Goal: Transaction & Acquisition: Purchase product/service

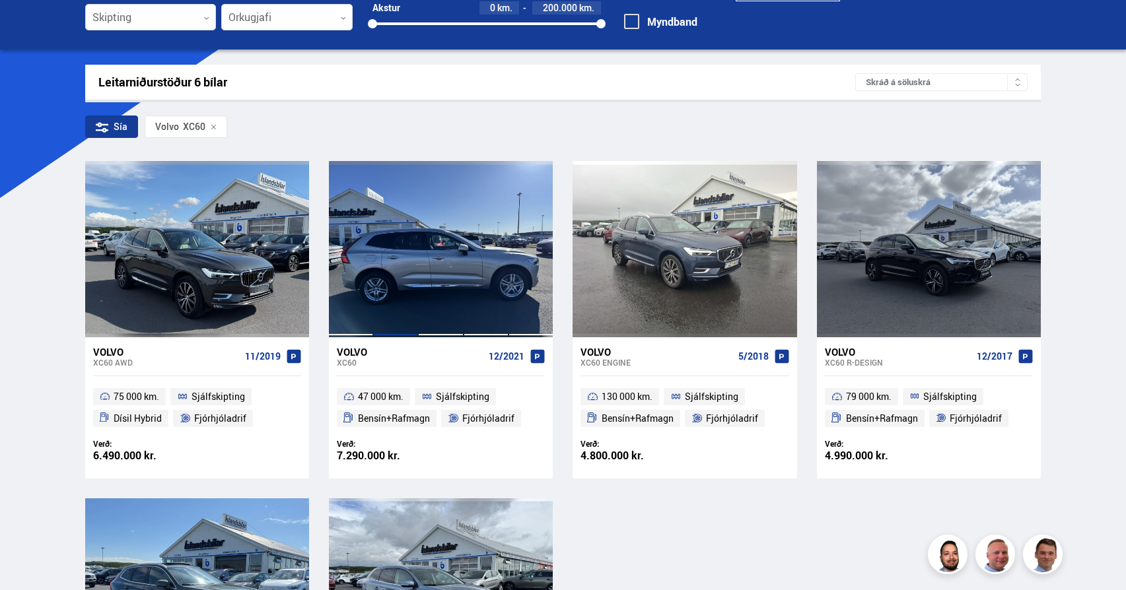
scroll to position [149, 0]
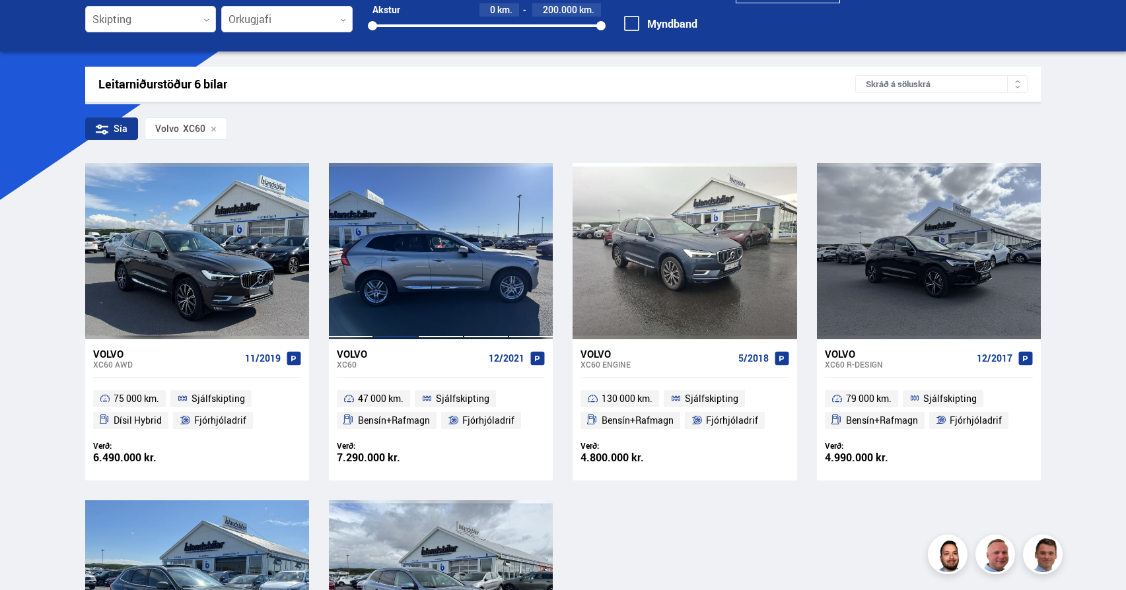
click at [413, 273] on div at bounding box center [395, 251] width 45 height 176
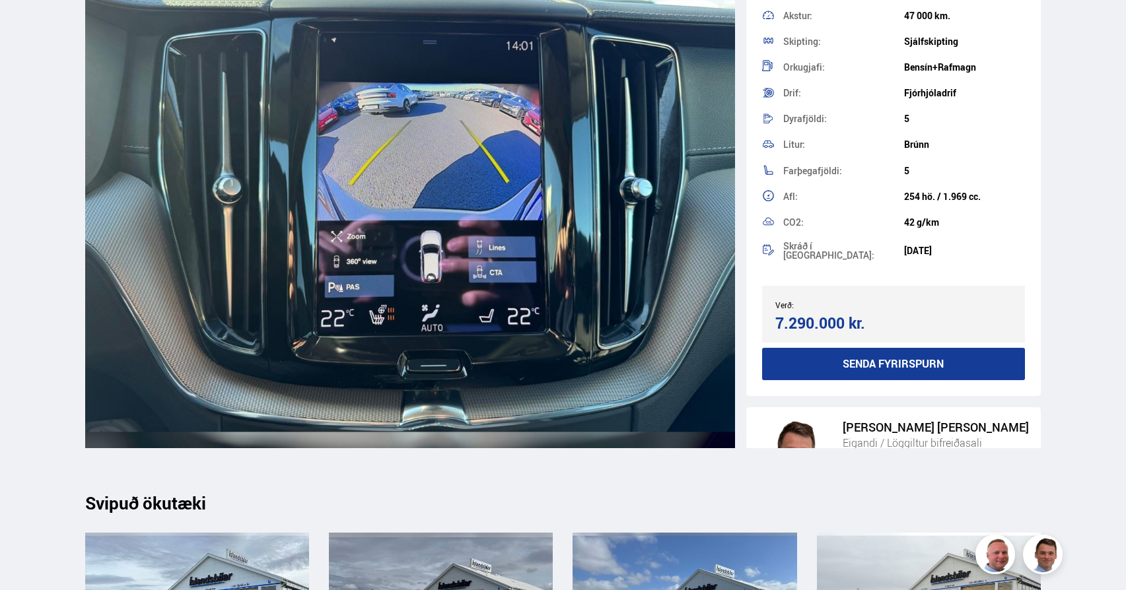
scroll to position [14980, 0]
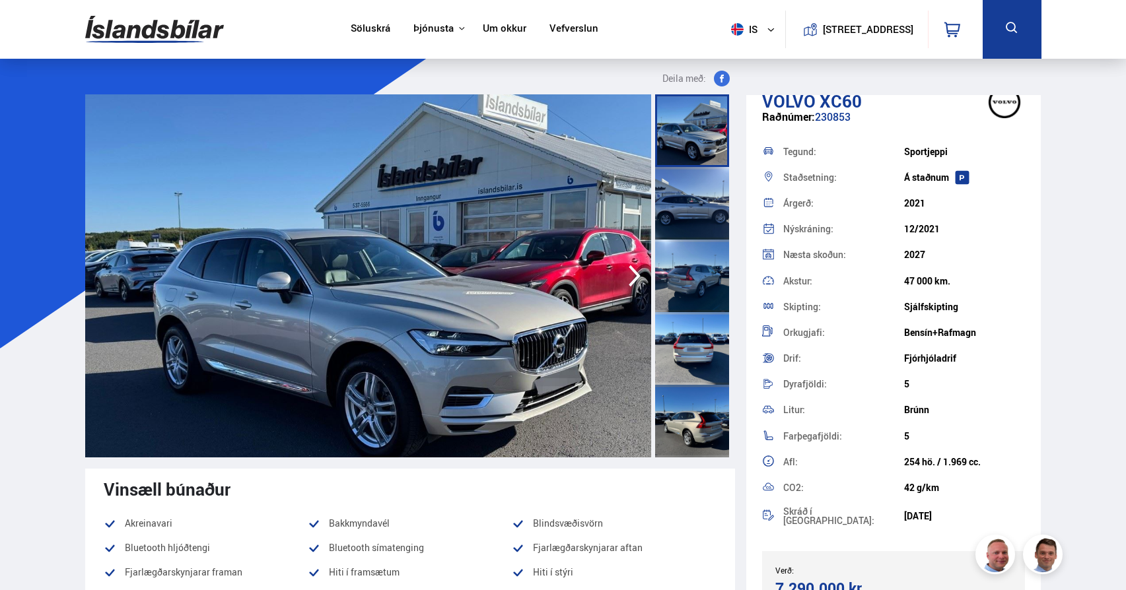
scroll to position [0, 0]
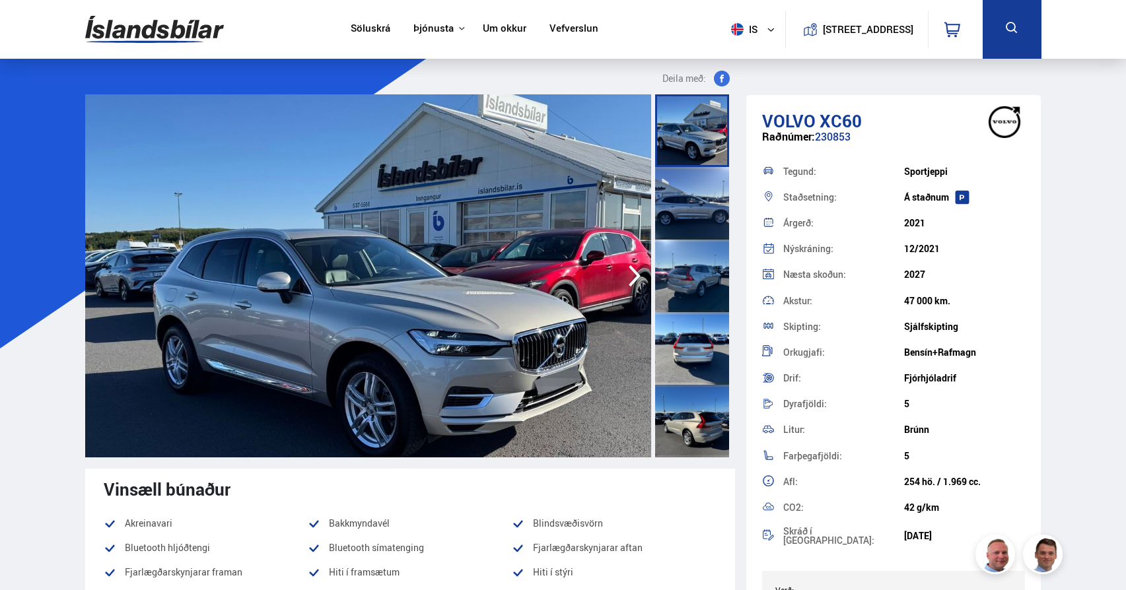
drag, startPoint x: 944, startPoint y: 244, endPoint x: 775, endPoint y: 216, distance: 171.4
click at [774, 216] on div "Tegund: Sportjeppi Staðsetning: Á [GEOGRAPHIC_DATA] Árgerð: 2021 Nýskráning: 12…" at bounding box center [893, 354] width 263 height 393
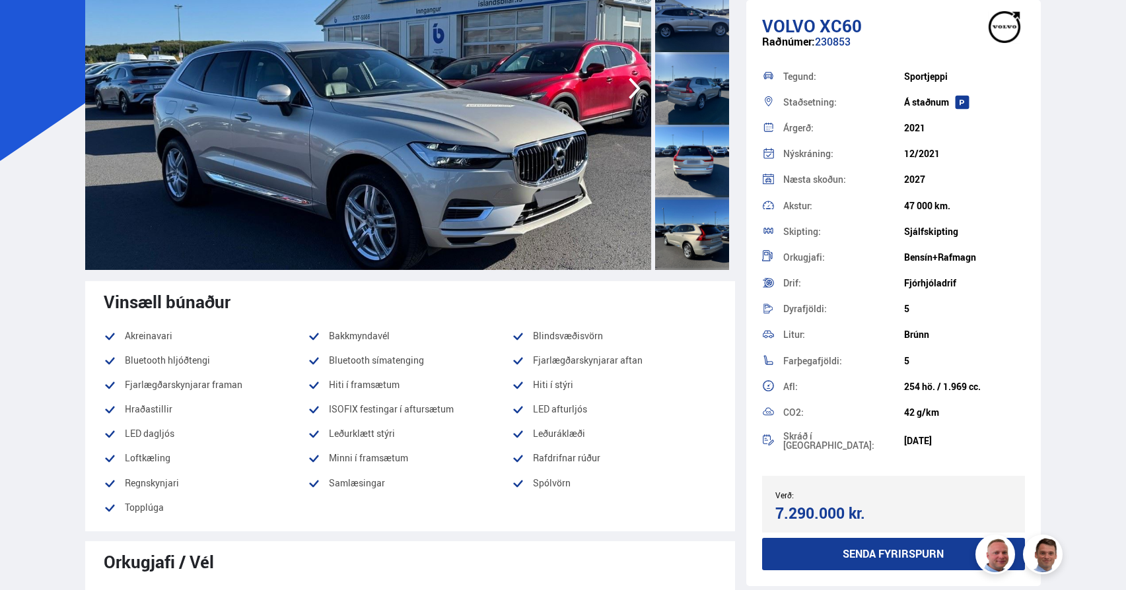
click at [944, 178] on div "2027" at bounding box center [964, 179] width 121 height 11
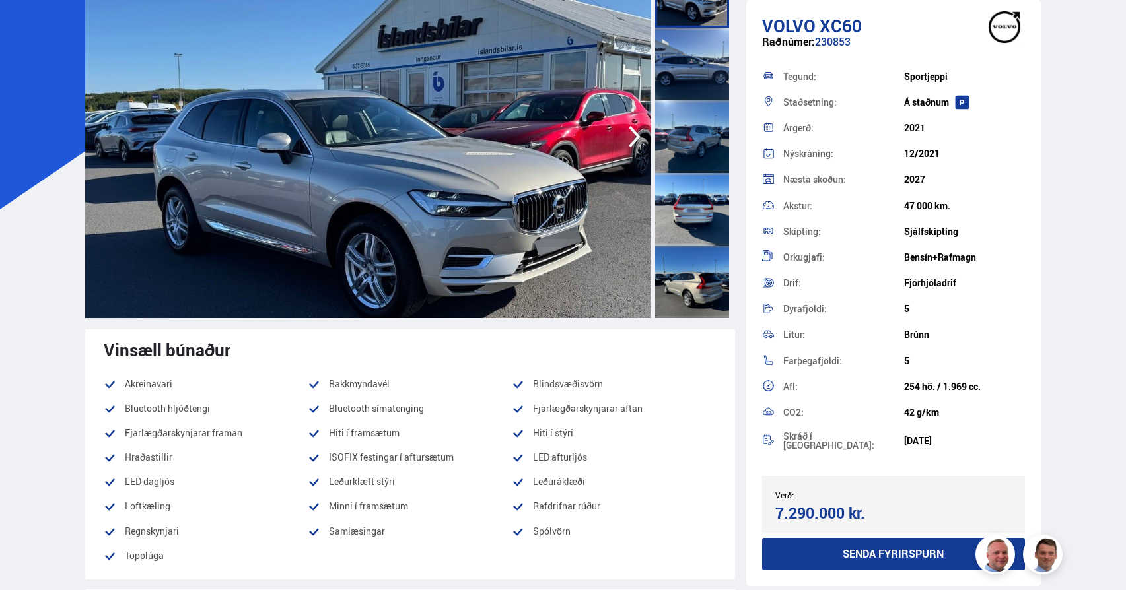
scroll to position [134, 0]
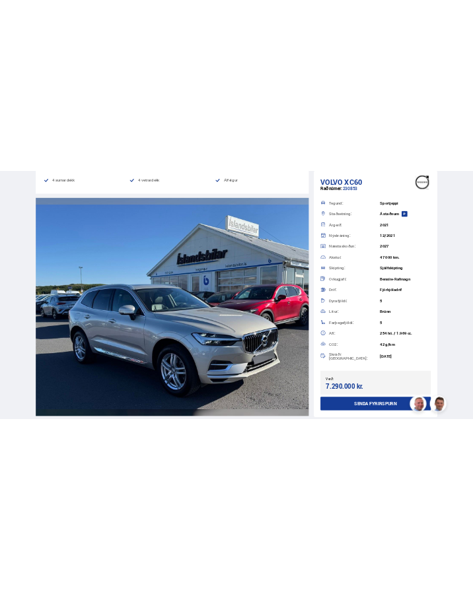
scroll to position [1467, 0]
